Goal: Task Accomplishment & Management: Manage account settings

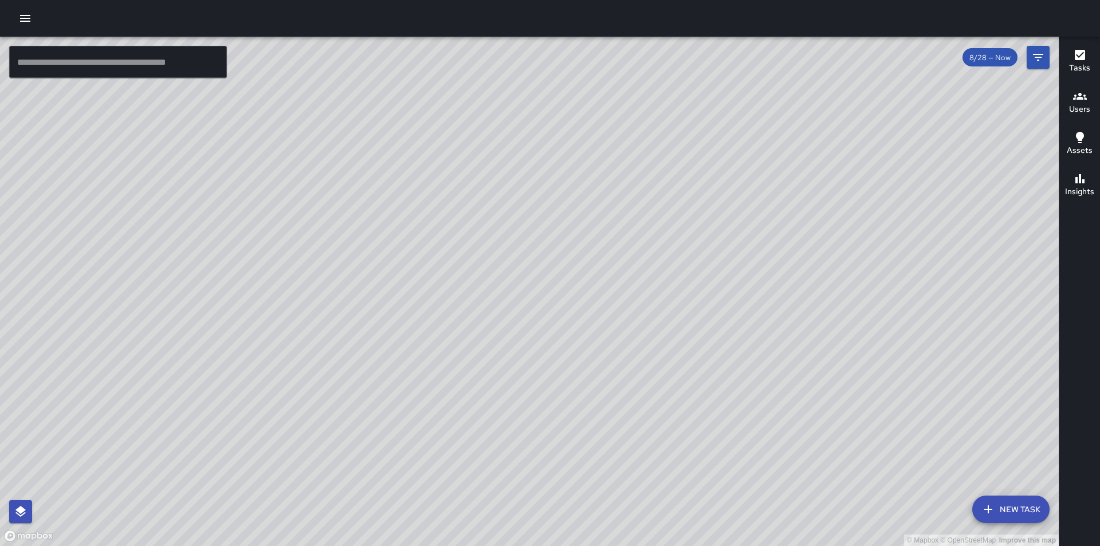
drag, startPoint x: 531, startPoint y: 316, endPoint x: 420, endPoint y: 194, distance: 165.5
click at [420, 194] on div "© Mapbox © OpenStreetMap Improve this map" at bounding box center [529, 291] width 1059 height 509
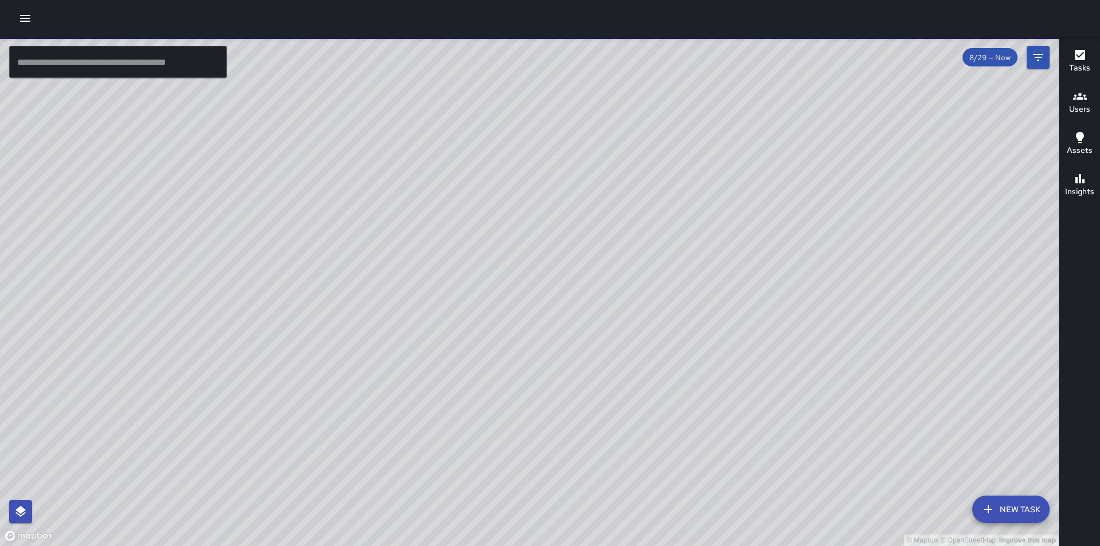
drag, startPoint x: 665, startPoint y: 489, endPoint x: 562, endPoint y: 323, distance: 195.6
click at [562, 323] on div "© Mapbox © OpenStreetMap Improve this map" at bounding box center [529, 291] width 1059 height 509
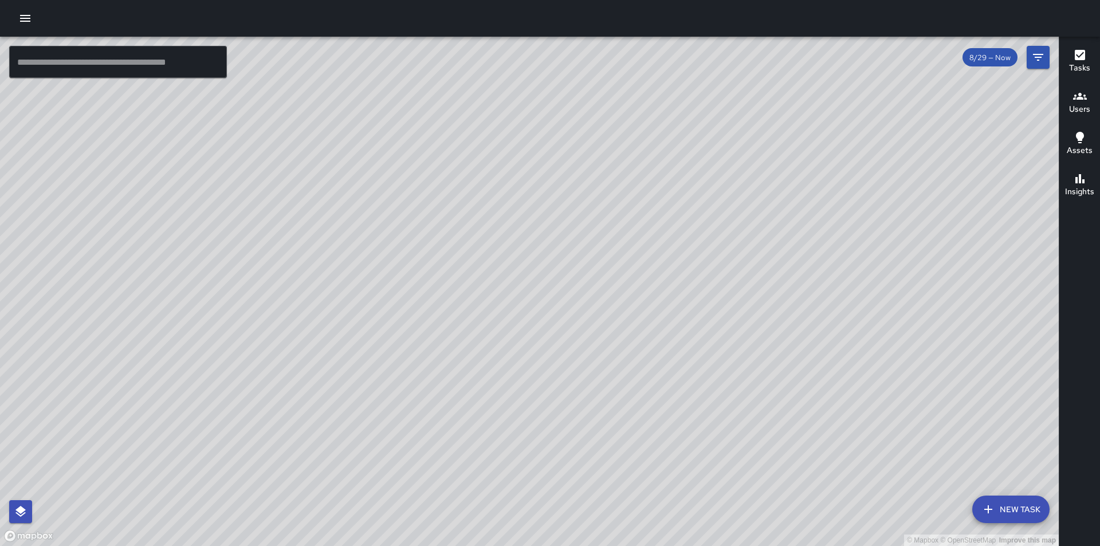
drag, startPoint x: 776, startPoint y: 374, endPoint x: 606, endPoint y: 468, distance: 194.4
click at [607, 468] on div "© Mapbox © OpenStreetMap Improve this map" at bounding box center [529, 291] width 1059 height 509
click at [28, 13] on icon "button" at bounding box center [25, 18] width 14 height 14
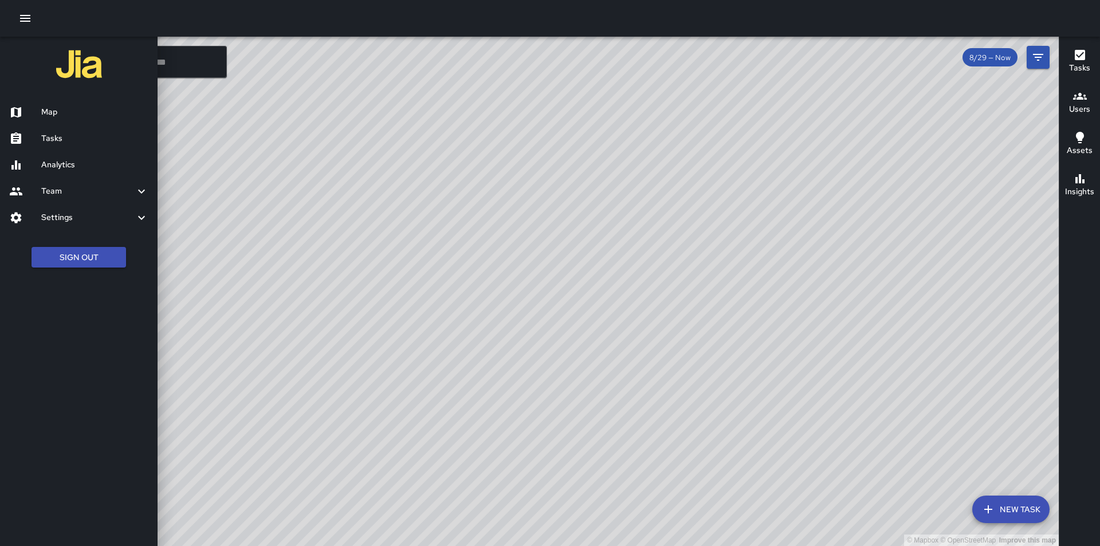
click at [14, 222] on icon at bounding box center [16, 218] width 14 height 14
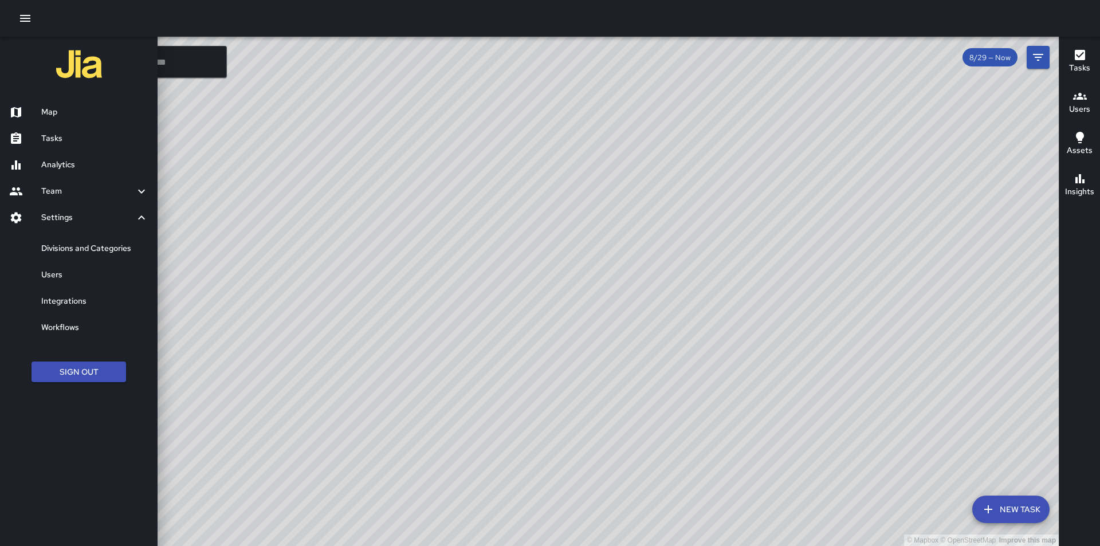
click at [53, 277] on h6 "Users" at bounding box center [94, 275] width 107 height 13
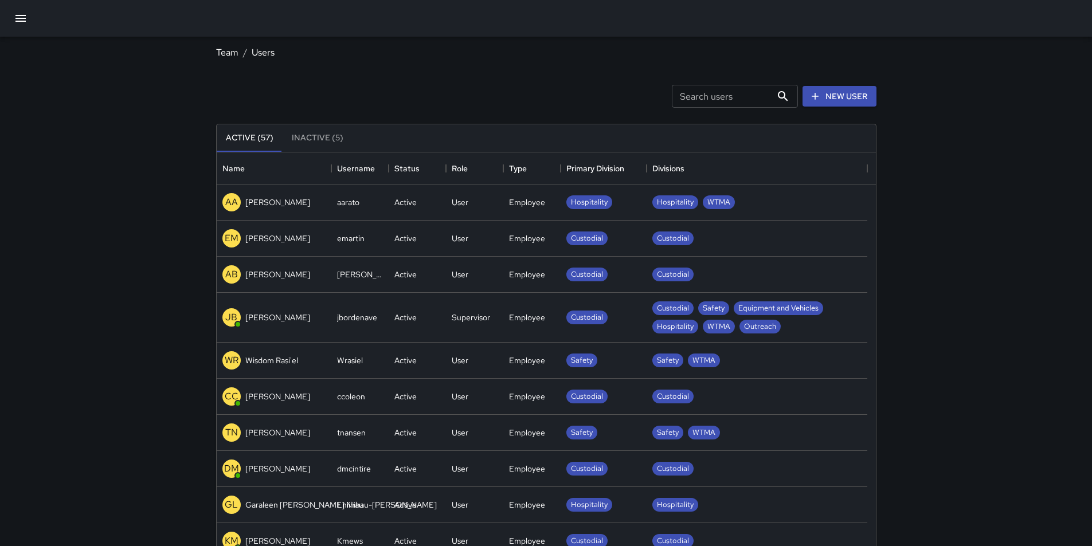
scroll to position [172, 0]
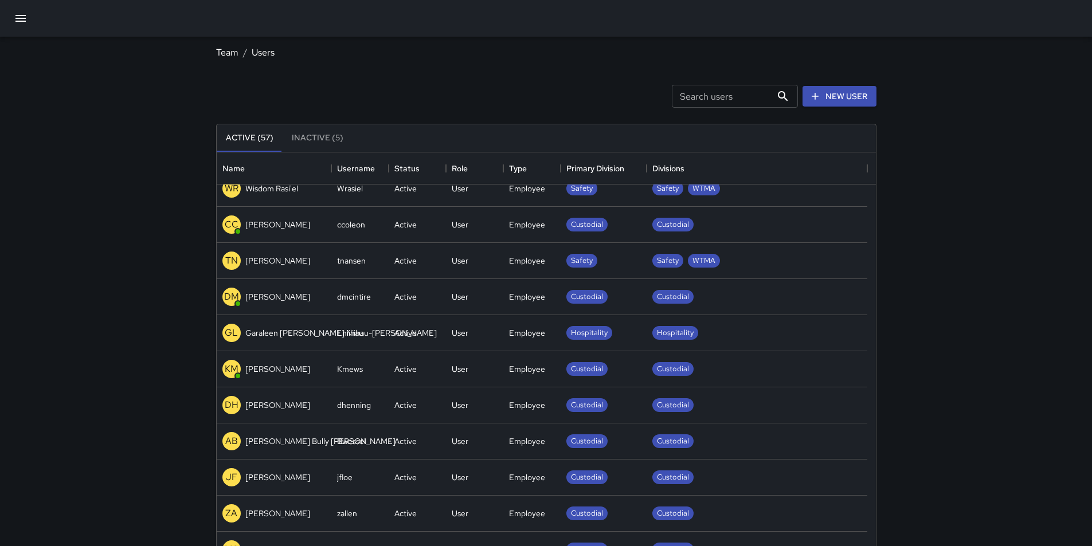
click at [259, 257] on p "[PERSON_NAME]" at bounding box center [277, 260] width 65 height 11
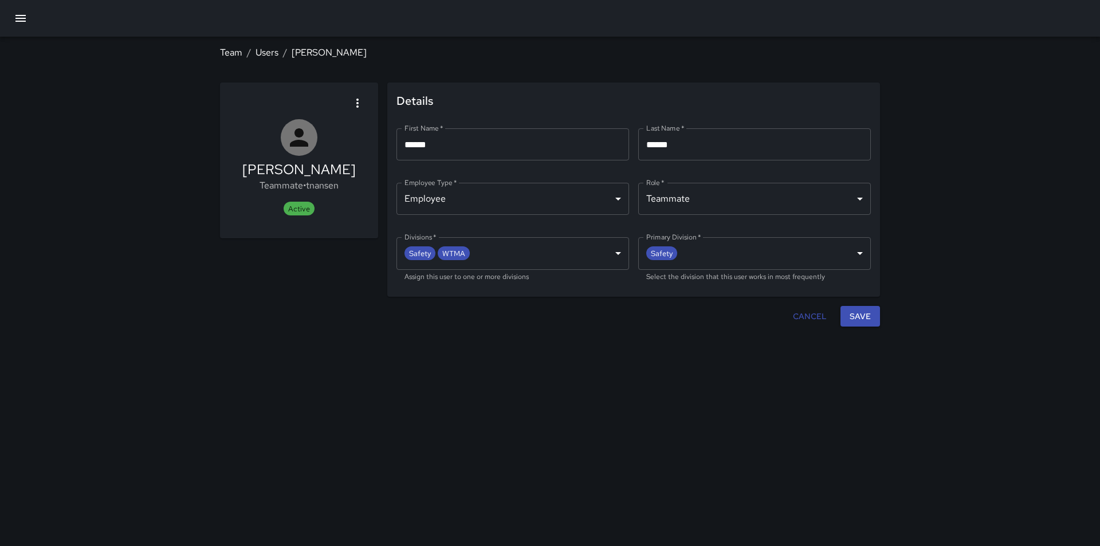
click at [360, 101] on icon "button" at bounding box center [358, 103] width 14 height 14
click at [42, 160] on div at bounding box center [550, 273] width 1100 height 546
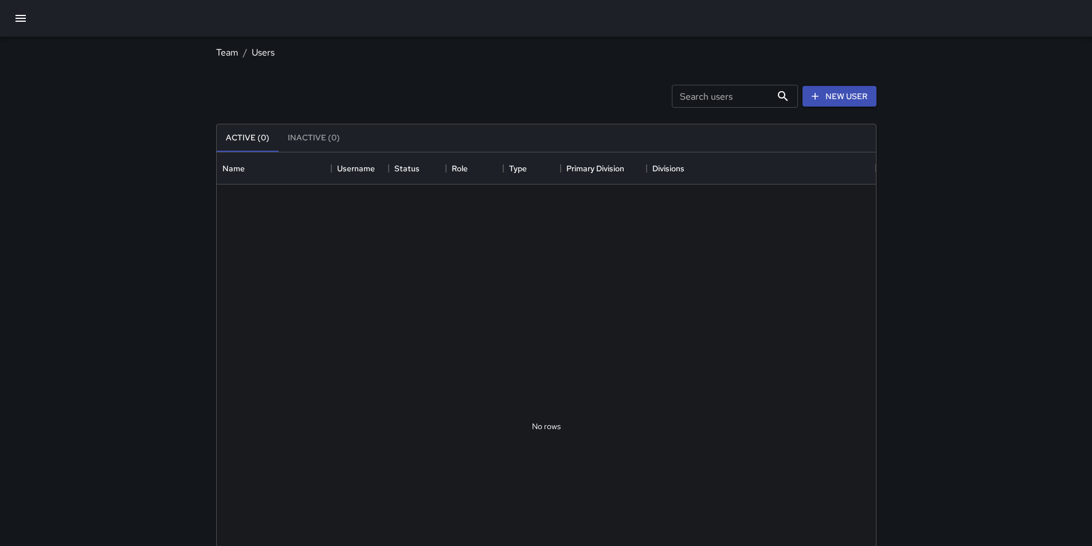
scroll to position [507, 650]
